Goal: Check status: Check status

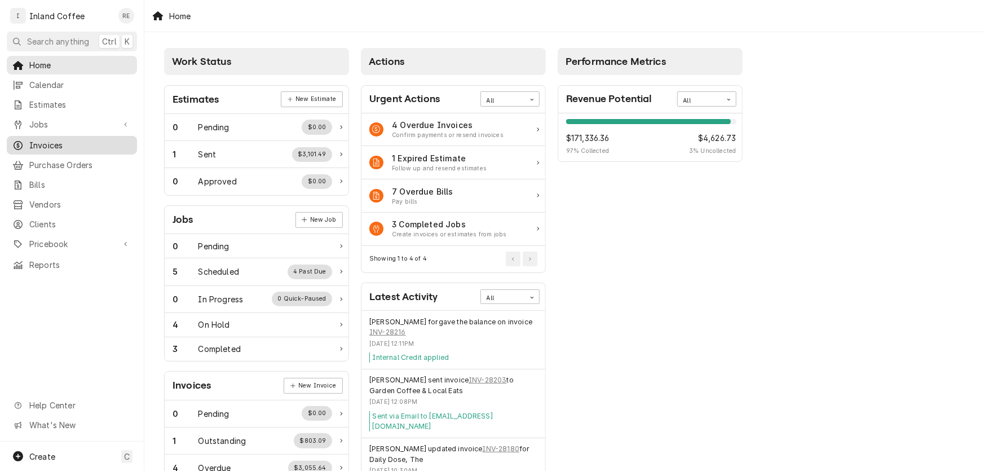
click at [57, 138] on div "Invoices" at bounding box center [72, 145] width 126 height 14
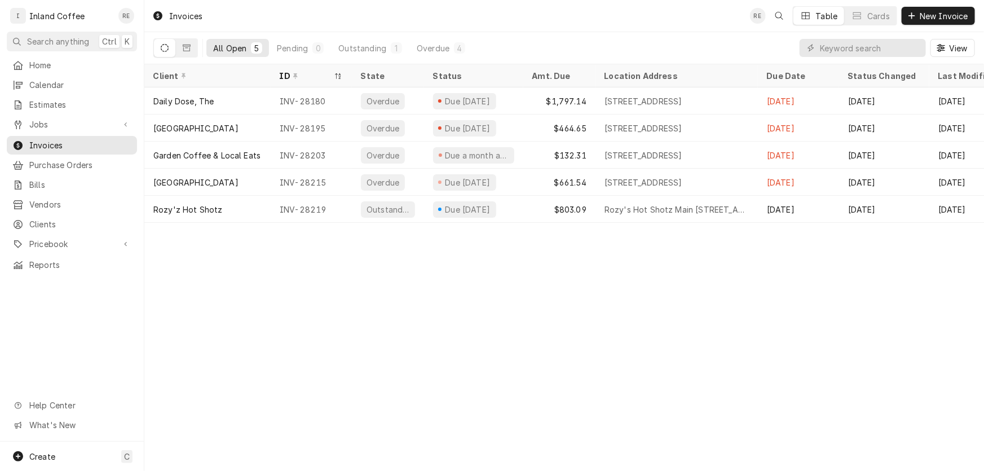
click at [167, 46] on icon "Dynamic Content Wrapper" at bounding box center [165, 48] width 8 height 8
click at [182, 51] on button "Dynamic Content Wrapper" at bounding box center [186, 48] width 21 height 18
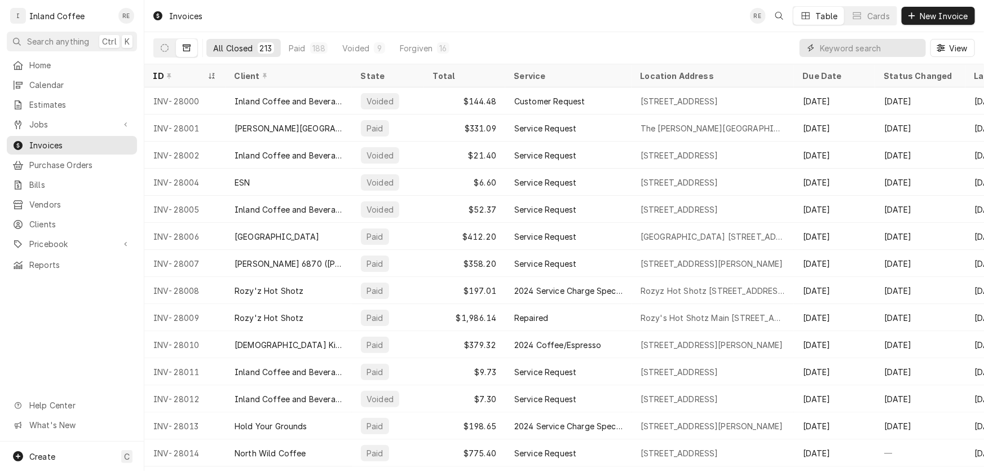
click at [824, 45] on input "Dynamic Content Wrapper" at bounding box center [870, 48] width 100 height 18
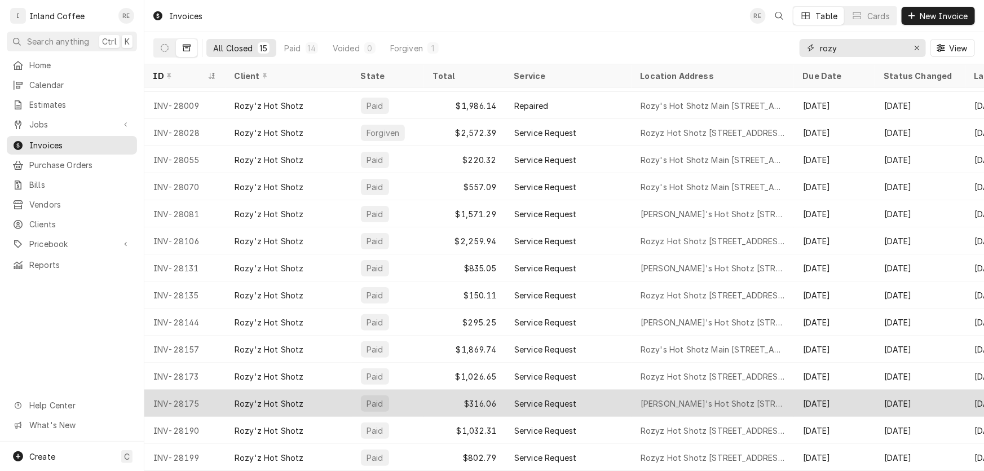
scroll to position [28, 0]
type input "rozy"
click at [670, 400] on div "[PERSON_NAME]'s Hot Shotz [STREET_ADDRESS]" at bounding box center [713, 404] width 144 height 12
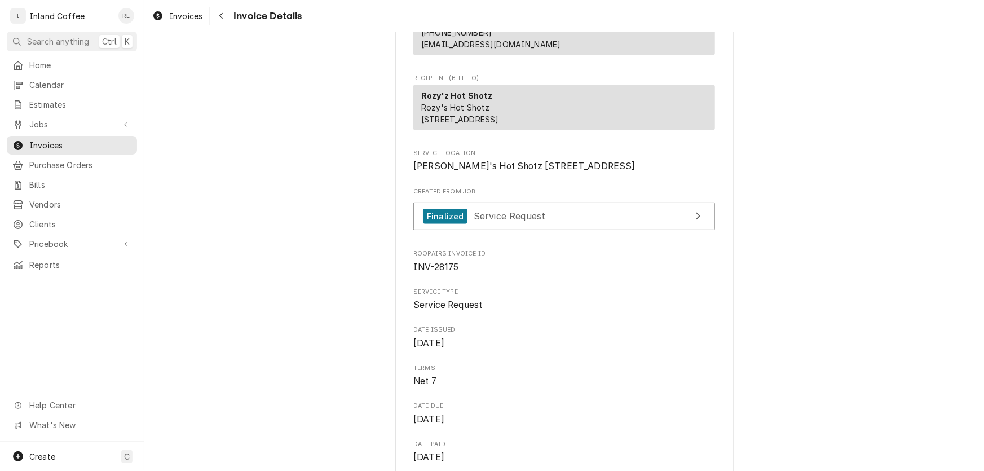
scroll to position [114, 0]
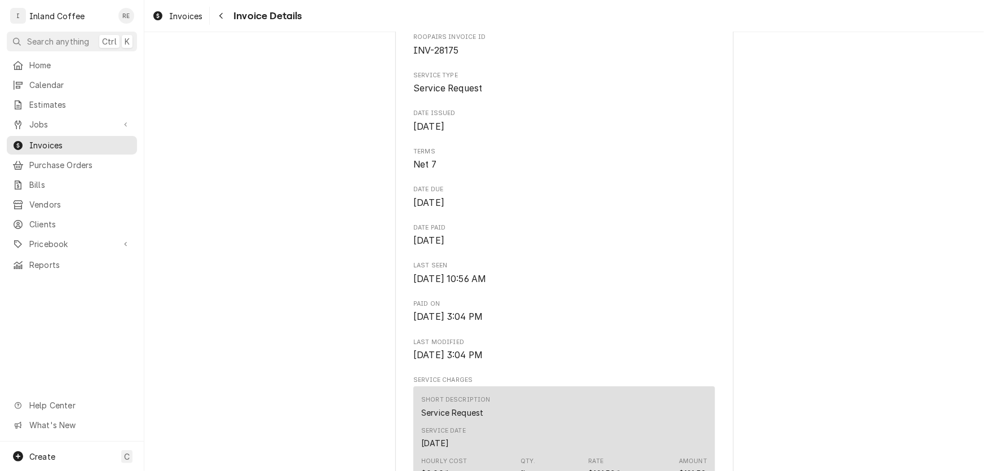
click at [539, 324] on span "Fri, Jun 13th, 2025 - 3:04 PM" at bounding box center [564, 317] width 302 height 14
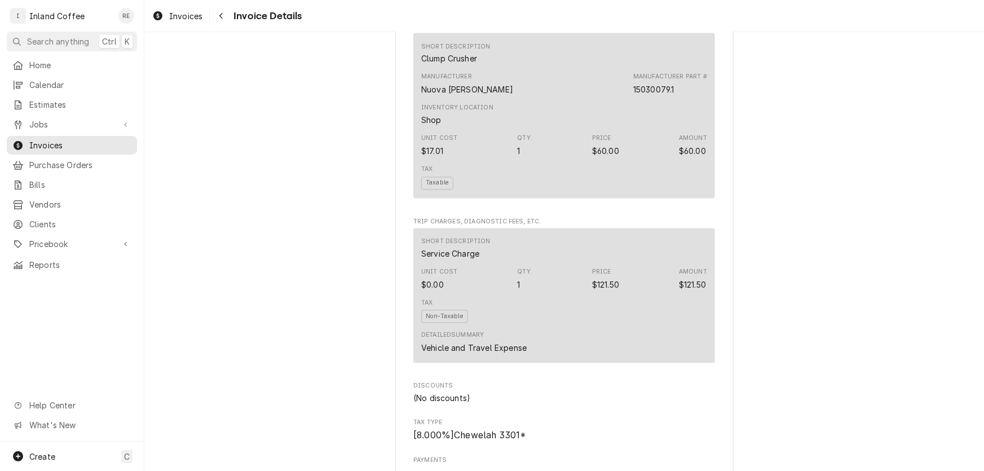
scroll to position [541, 0]
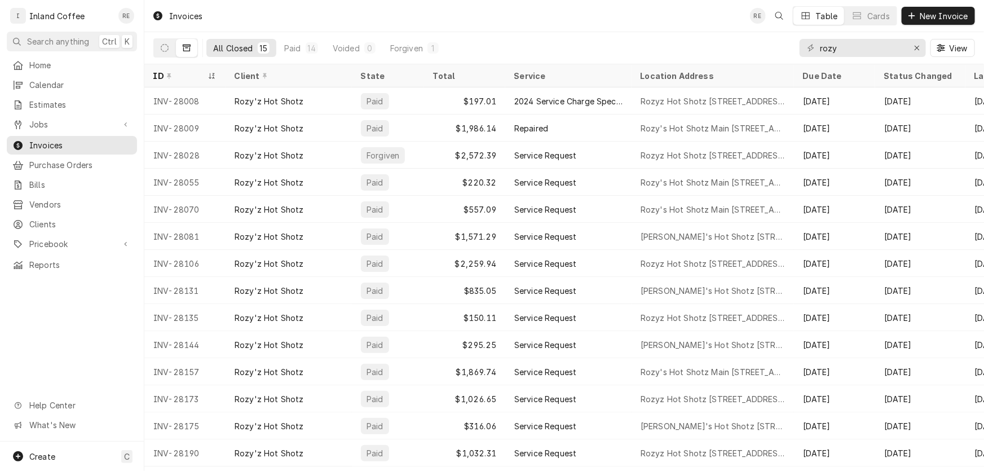
scroll to position [28, 0]
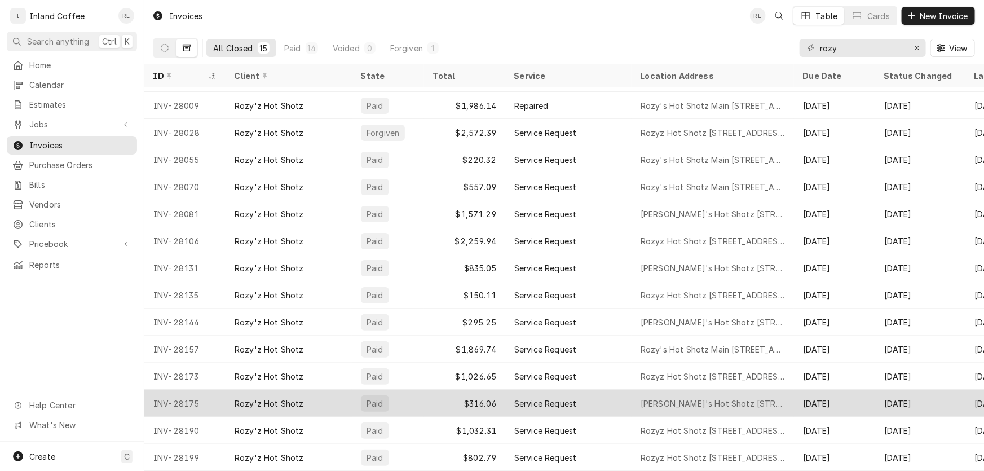
click at [689, 399] on div "[PERSON_NAME]'s Hot Shotz [STREET_ADDRESS]" at bounding box center [713, 404] width 144 height 12
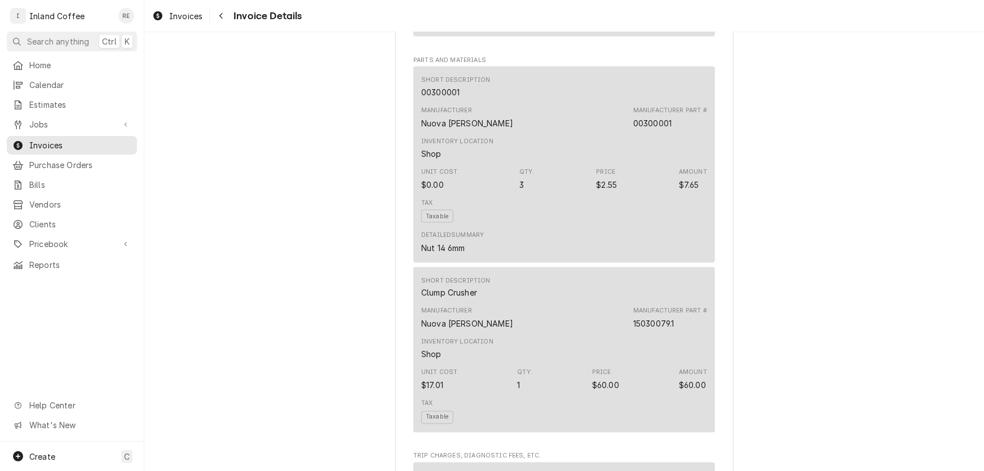
scroll to position [845, 0]
